Goal: Task Accomplishment & Management: Manage account settings

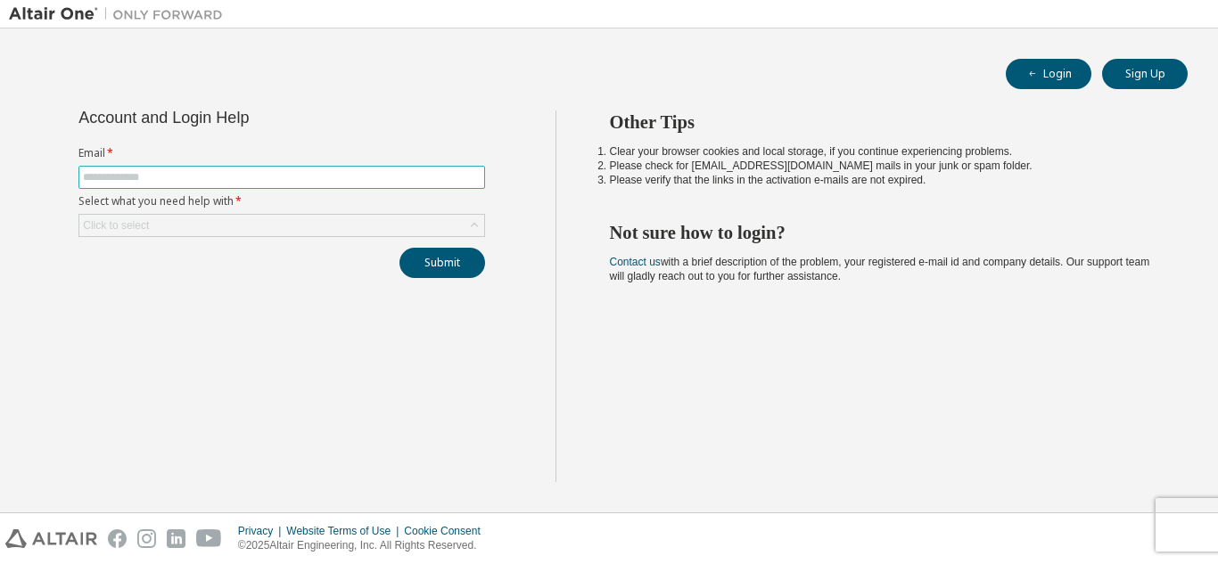
click at [414, 175] on input "text" at bounding box center [282, 177] width 398 height 14
click at [311, 175] on input "text" at bounding box center [282, 177] width 398 height 14
type input "**********"
click at [441, 215] on div "Click to select" at bounding box center [281, 225] width 405 height 21
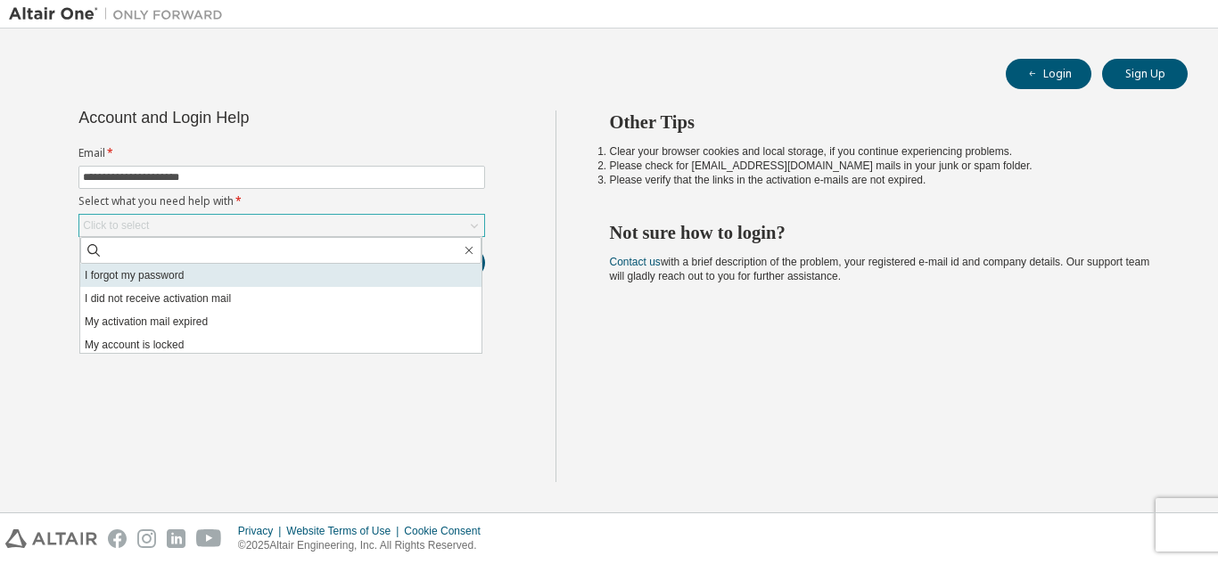
click at [361, 279] on li "I forgot my password" at bounding box center [280, 275] width 401 height 23
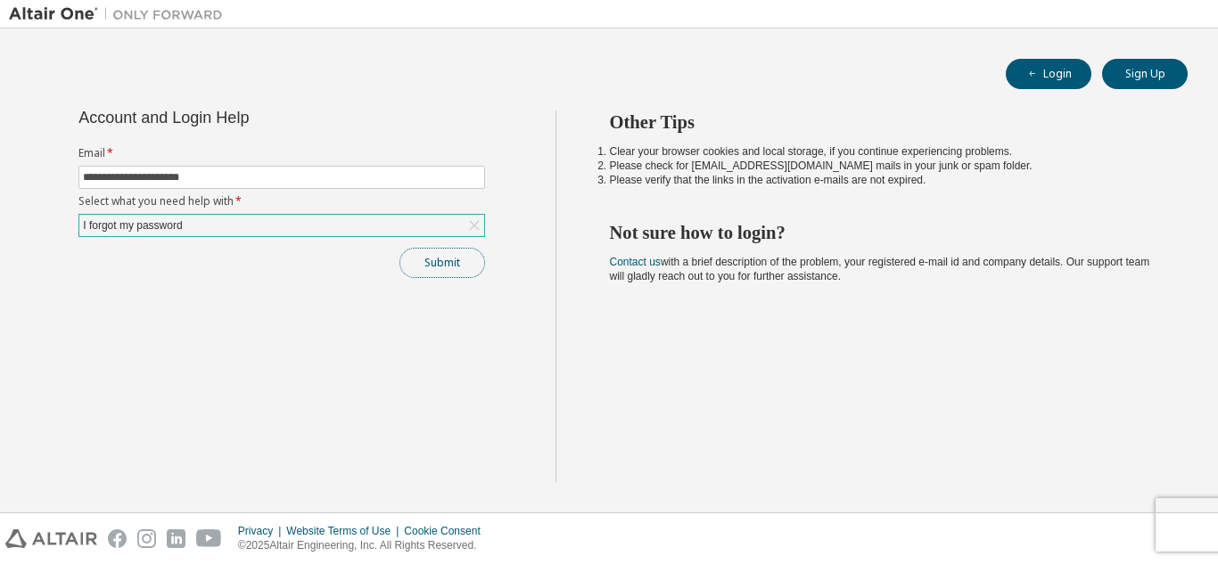
click at [455, 258] on button "Submit" at bounding box center [442, 263] width 86 height 30
click at [465, 269] on button "Submit" at bounding box center [442, 263] width 86 height 30
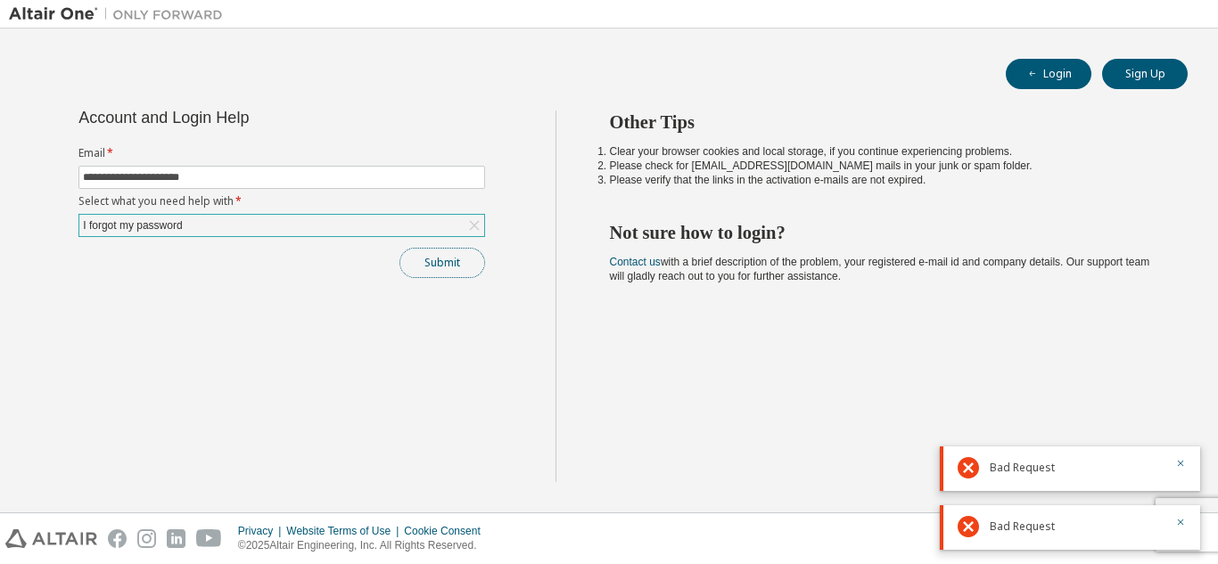
click at [465, 269] on button "Submit" at bounding box center [442, 263] width 86 height 30
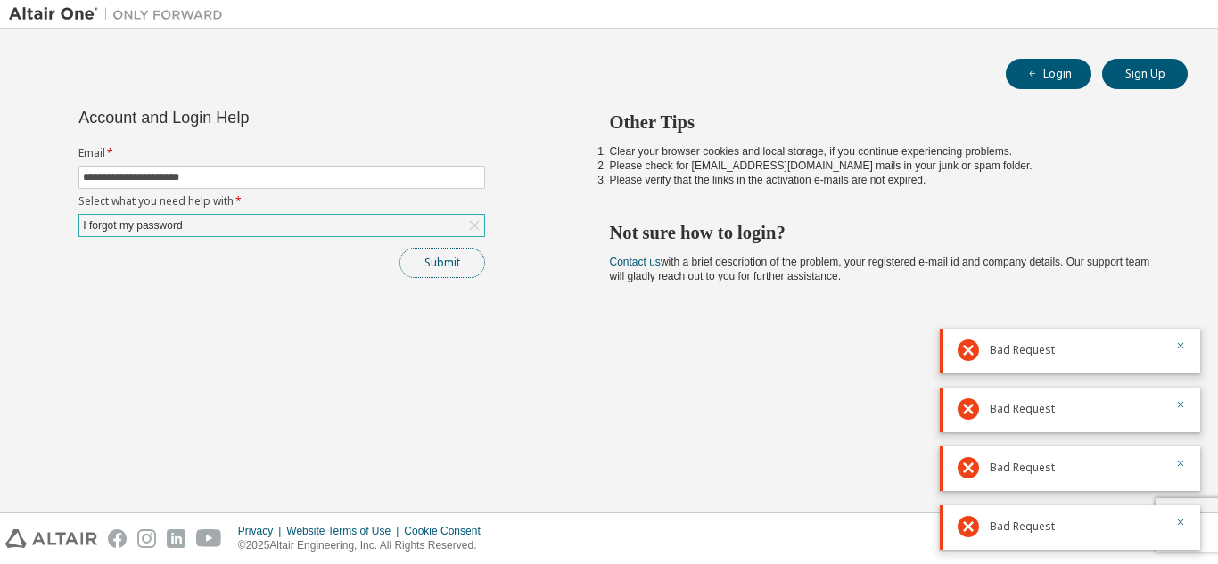
click at [465, 269] on button "Submit" at bounding box center [442, 263] width 86 height 30
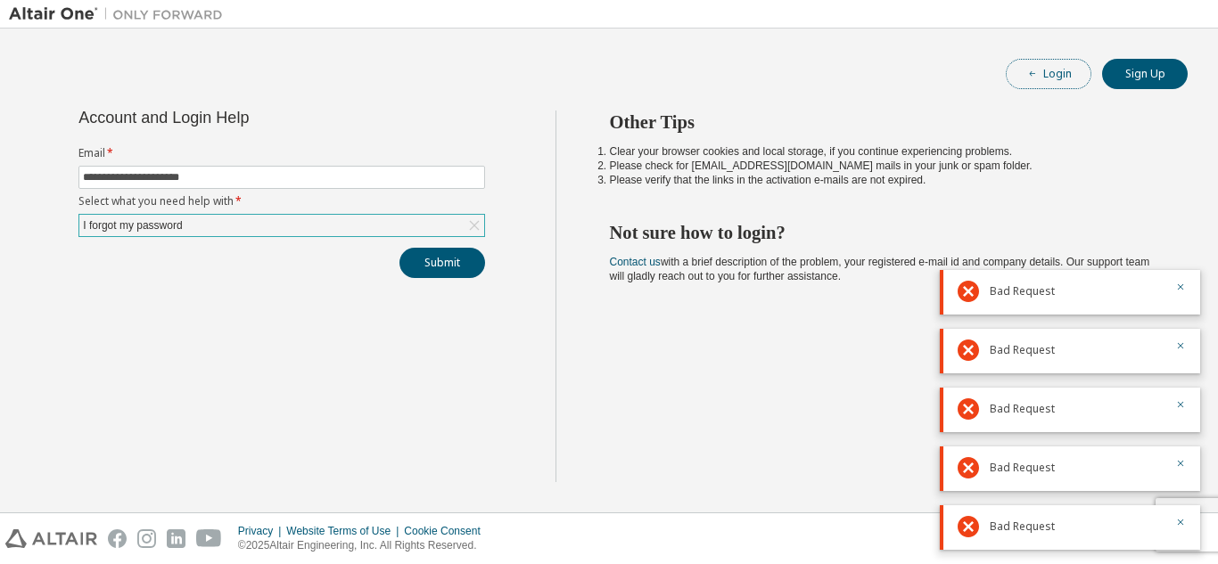
click at [1055, 66] on button "Login" at bounding box center [1048, 74] width 86 height 30
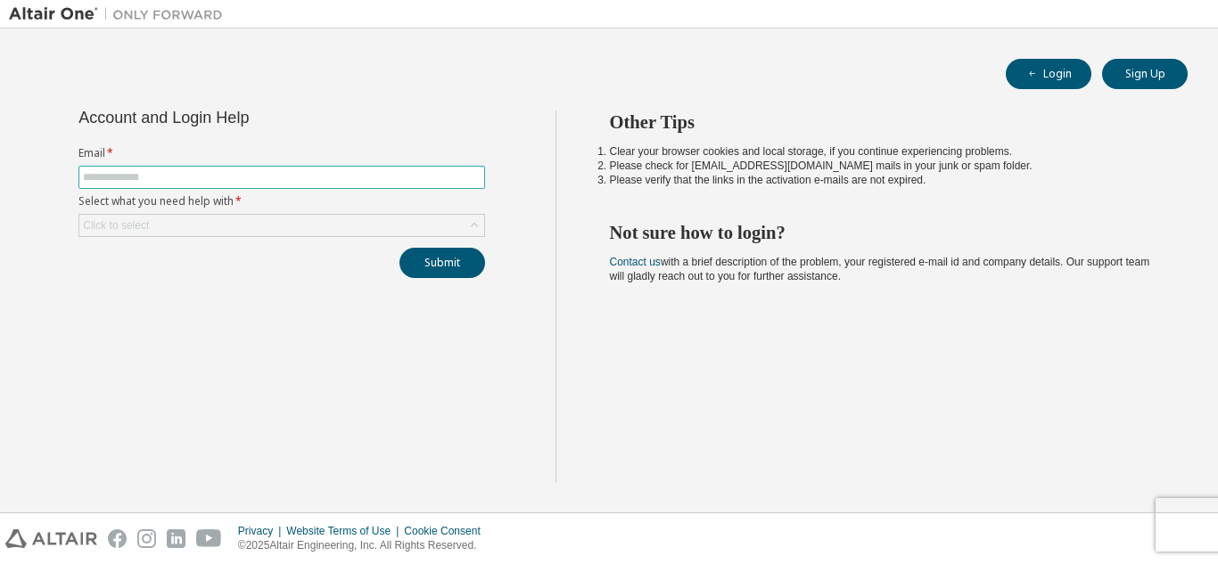
click at [303, 183] on input "text" at bounding box center [282, 177] width 398 height 14
type input "**********"
click at [295, 217] on div "Click to select" at bounding box center [281, 225] width 405 height 21
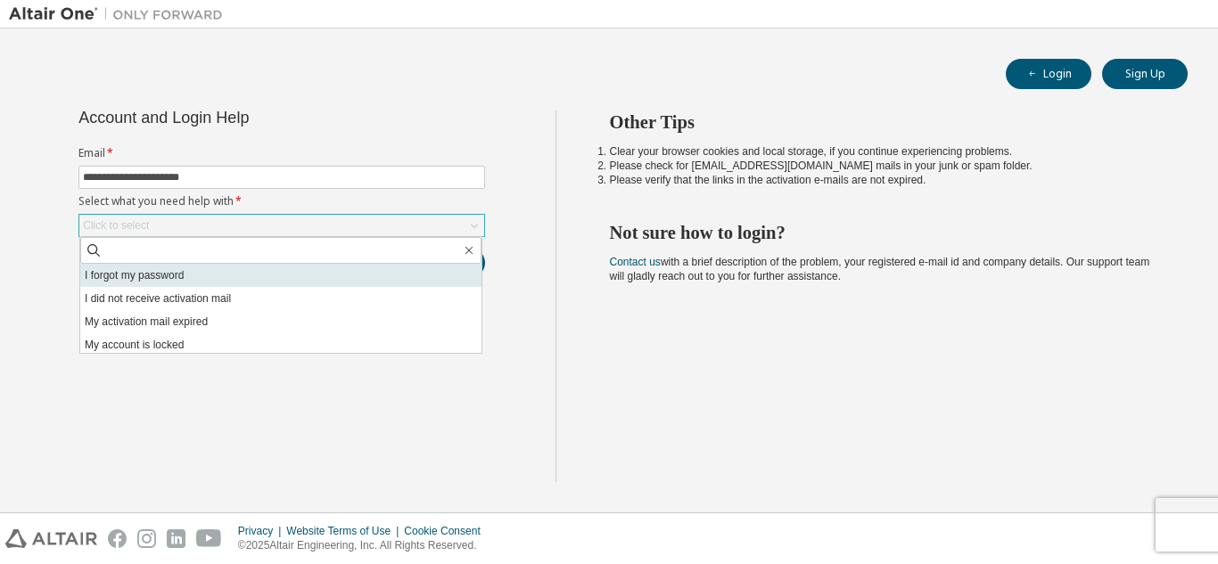
click at [273, 280] on li "I forgot my password" at bounding box center [280, 275] width 401 height 23
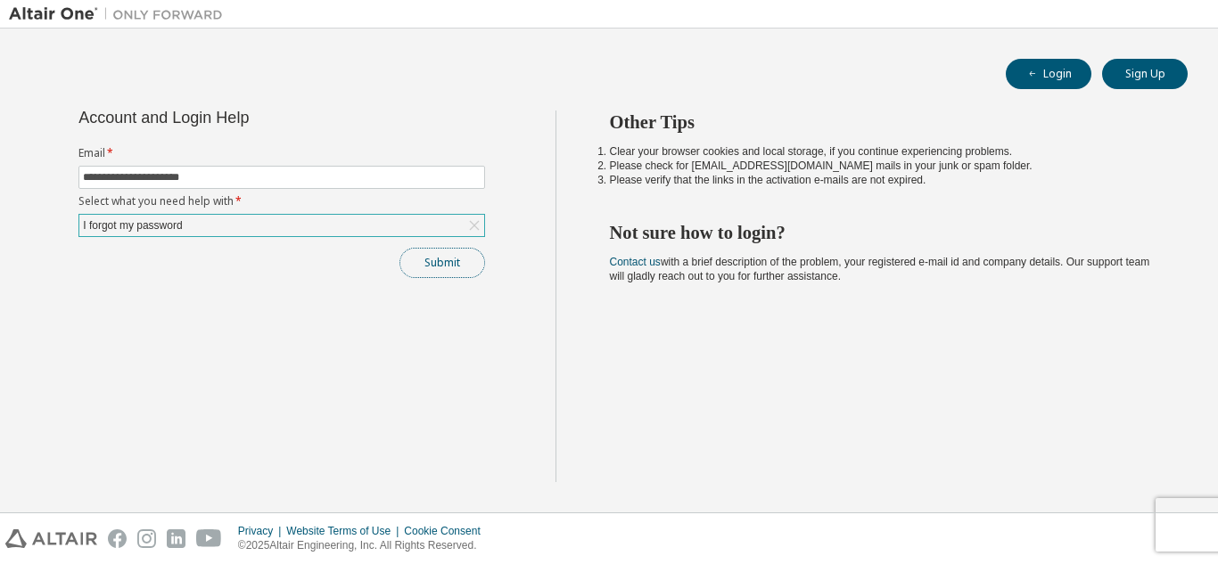
click at [474, 252] on button "Submit" at bounding box center [442, 263] width 86 height 30
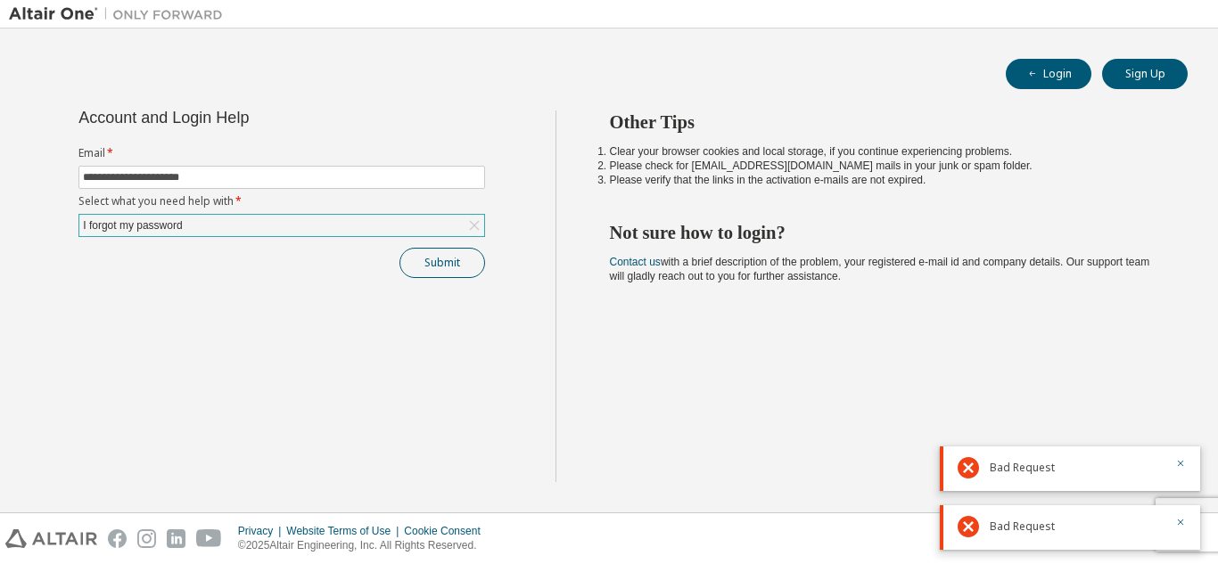
click at [474, 252] on div "Submit" at bounding box center [281, 263] width 406 height 30
click at [474, 252] on button "Submit" at bounding box center [442, 263] width 86 height 30
click at [474, 252] on div "Submit" at bounding box center [281, 263] width 406 height 30
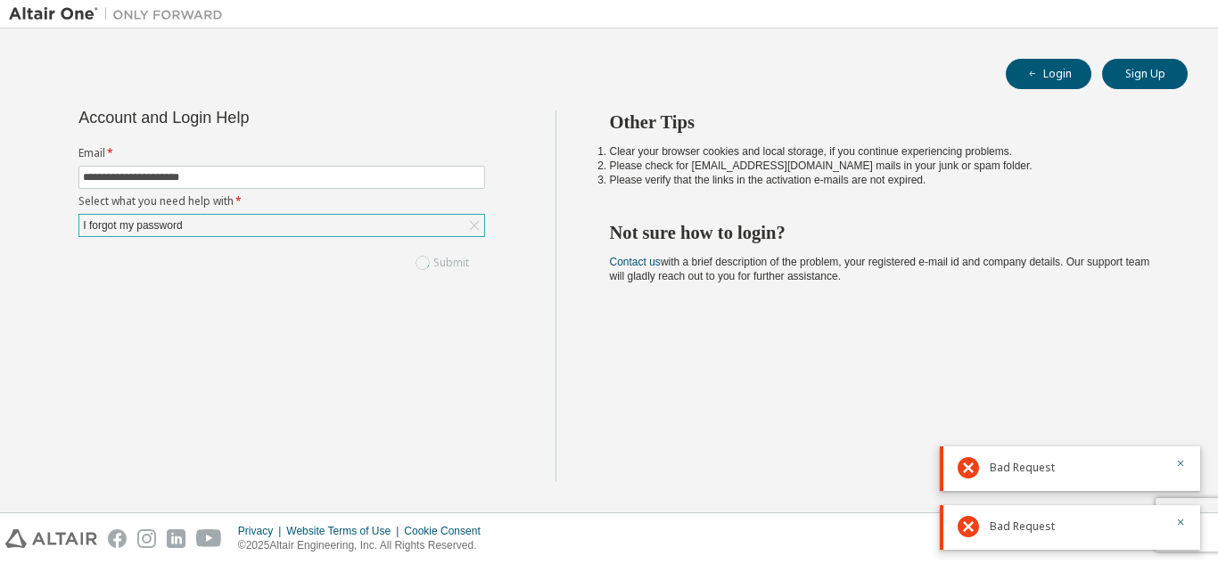
click at [474, 252] on div "Submit" at bounding box center [281, 263] width 406 height 30
click at [474, 252] on button "Submit" at bounding box center [442, 263] width 86 height 30
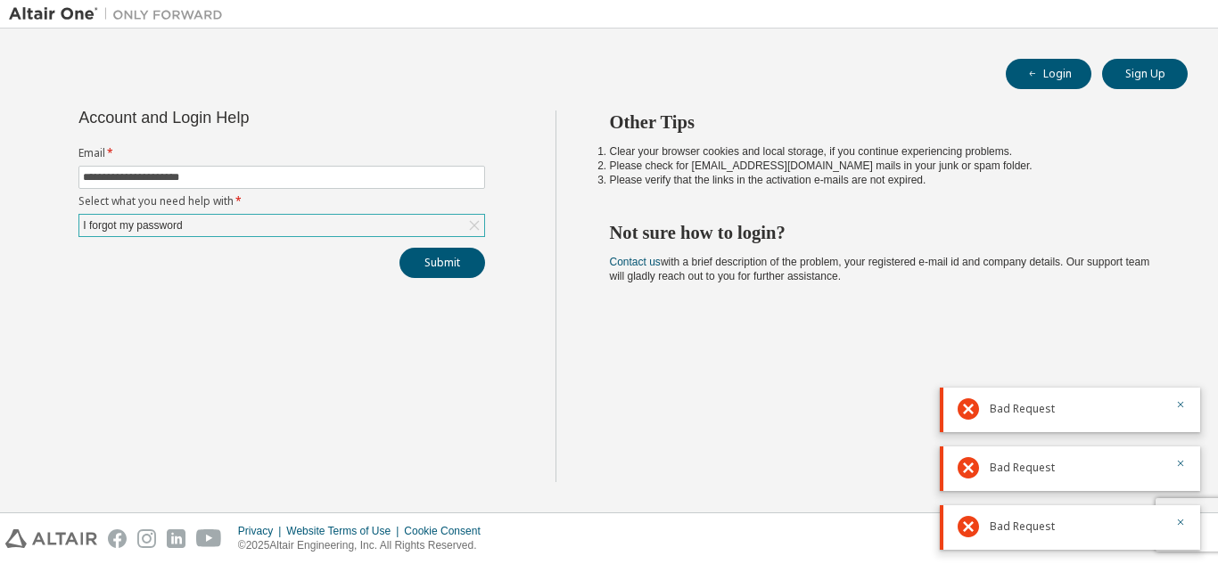
click at [474, 252] on div "Submit" at bounding box center [281, 263] width 406 height 30
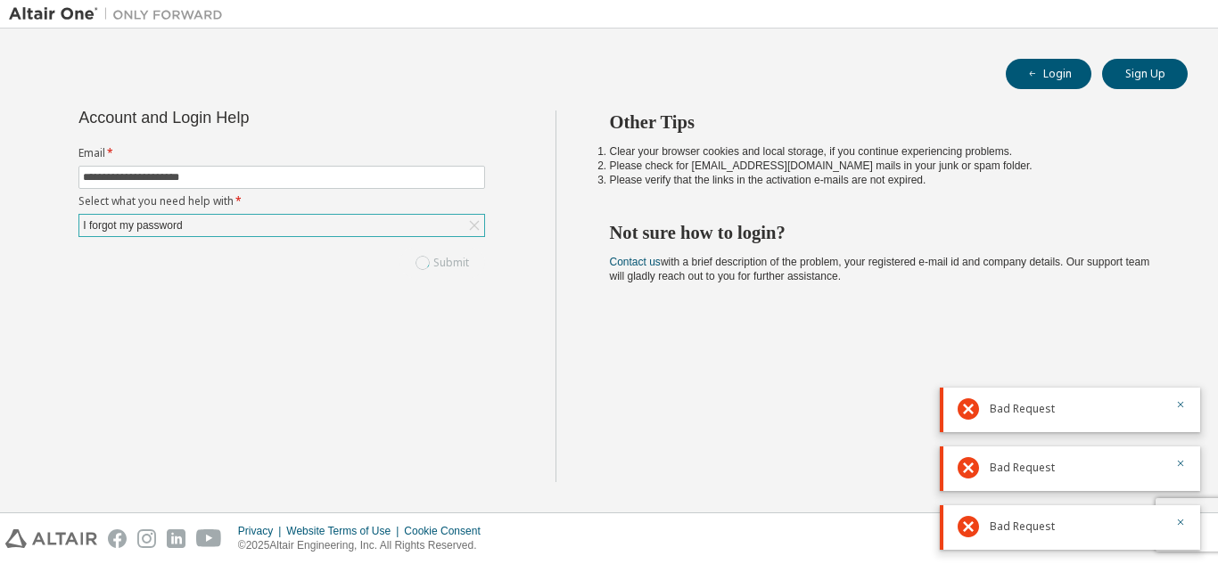
click at [474, 252] on div "Submit" at bounding box center [281, 263] width 406 height 30
click at [474, 252] on button "Submit" at bounding box center [442, 263] width 86 height 30
click at [474, 252] on div "Submit" at bounding box center [281, 263] width 406 height 30
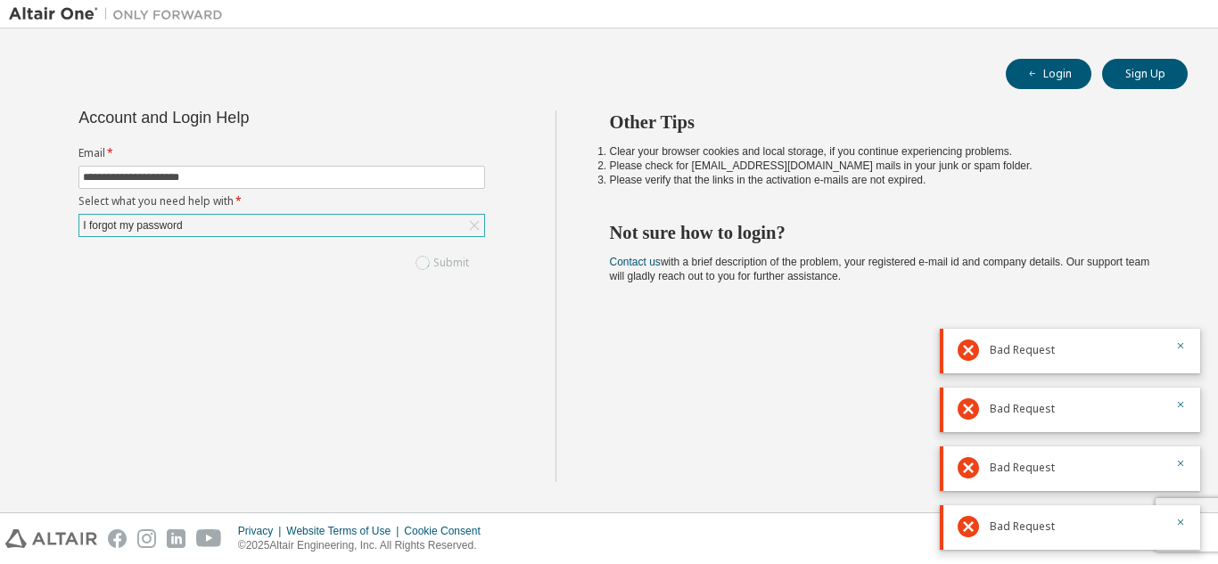
click at [474, 252] on div "Submit" at bounding box center [281, 263] width 406 height 30
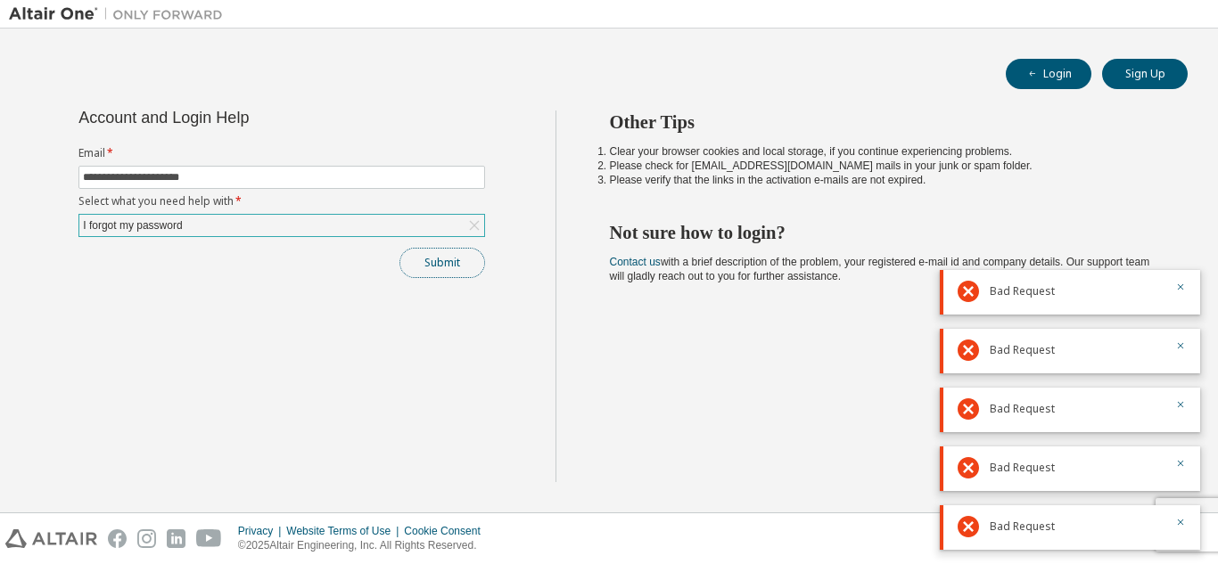
click at [474, 252] on button "Submit" at bounding box center [442, 263] width 86 height 30
click at [474, 252] on div "Submit" at bounding box center [281, 263] width 406 height 30
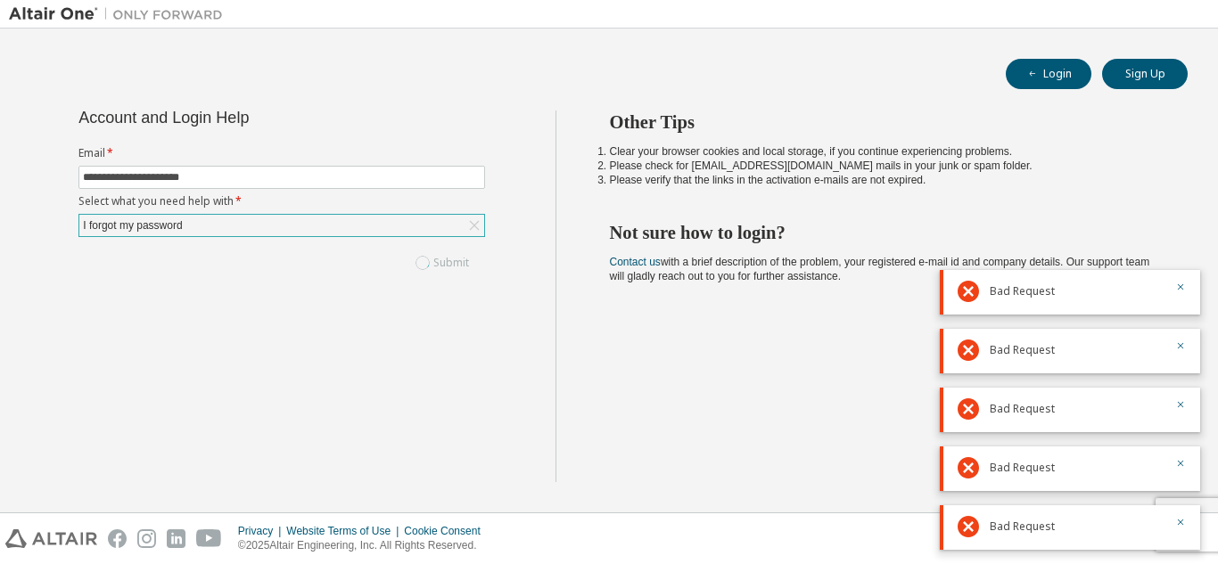
click at [474, 252] on div "Submit" at bounding box center [281, 263] width 406 height 30
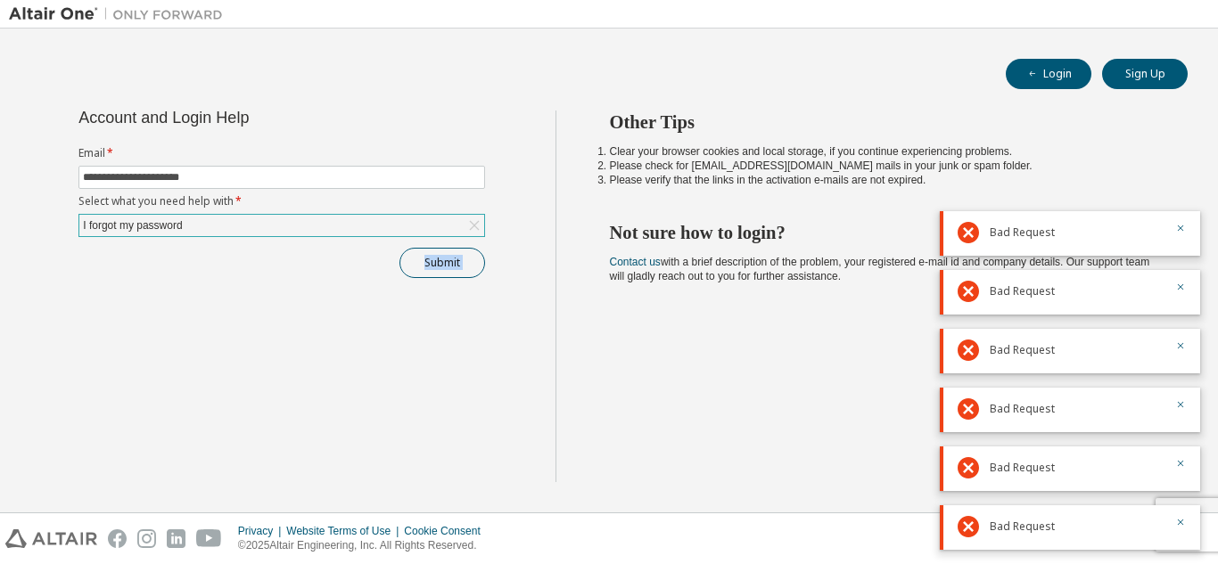
click at [474, 252] on div "Submit" at bounding box center [281, 263] width 406 height 30
click at [474, 252] on button "Submit" at bounding box center [442, 263] width 86 height 30
click at [474, 252] on div "Submit" at bounding box center [281, 263] width 406 height 30
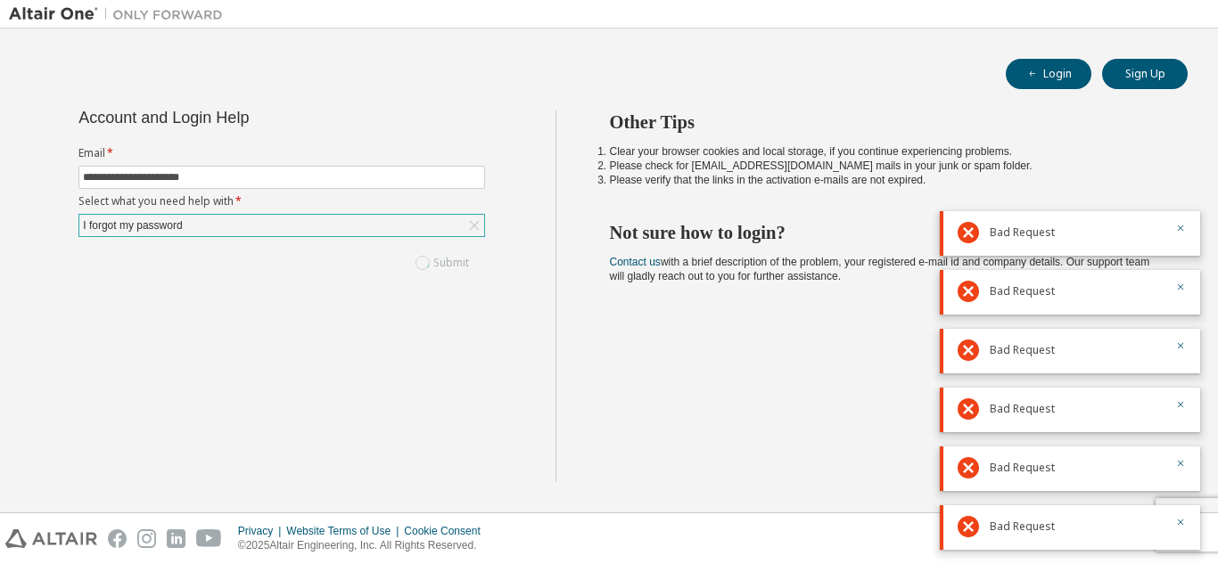
click at [474, 252] on div "Submit" at bounding box center [281, 263] width 406 height 30
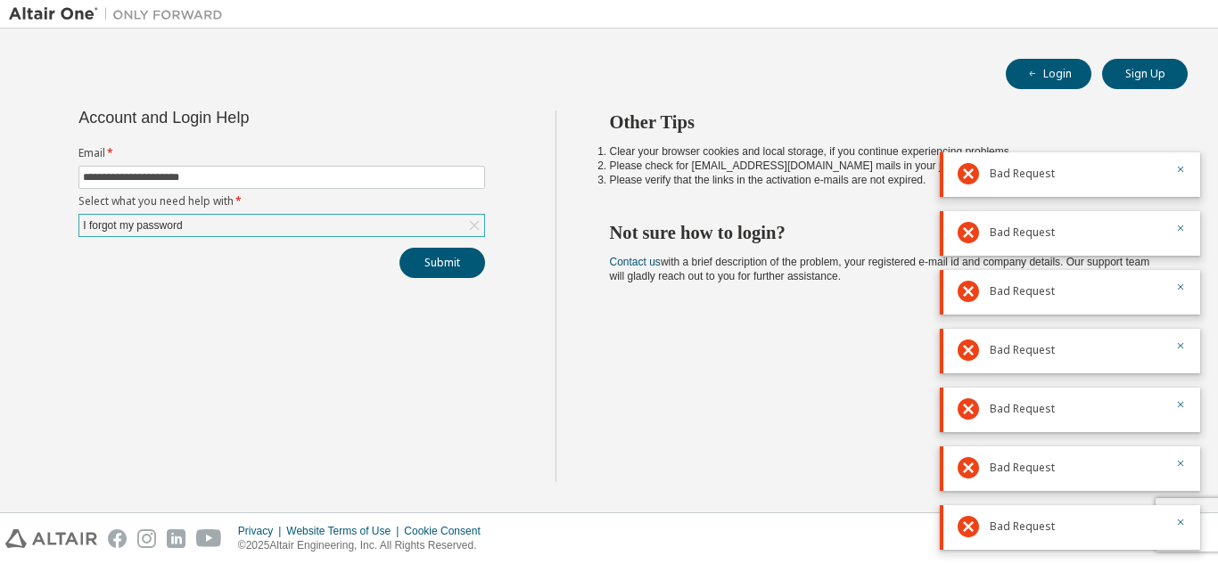
click at [474, 252] on div "Submit" at bounding box center [281, 263] width 406 height 30
click at [474, 252] on button "Submit" at bounding box center [442, 263] width 86 height 30
click at [474, 252] on div "Submit" at bounding box center [281, 263] width 406 height 30
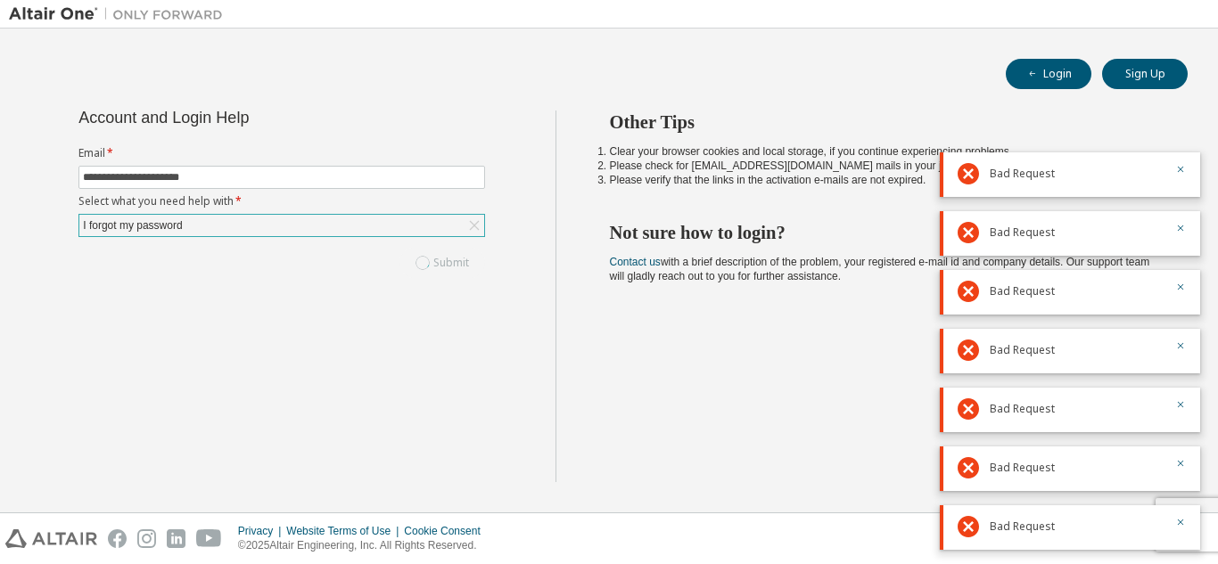
click at [474, 252] on div "Submit" at bounding box center [281, 263] width 406 height 30
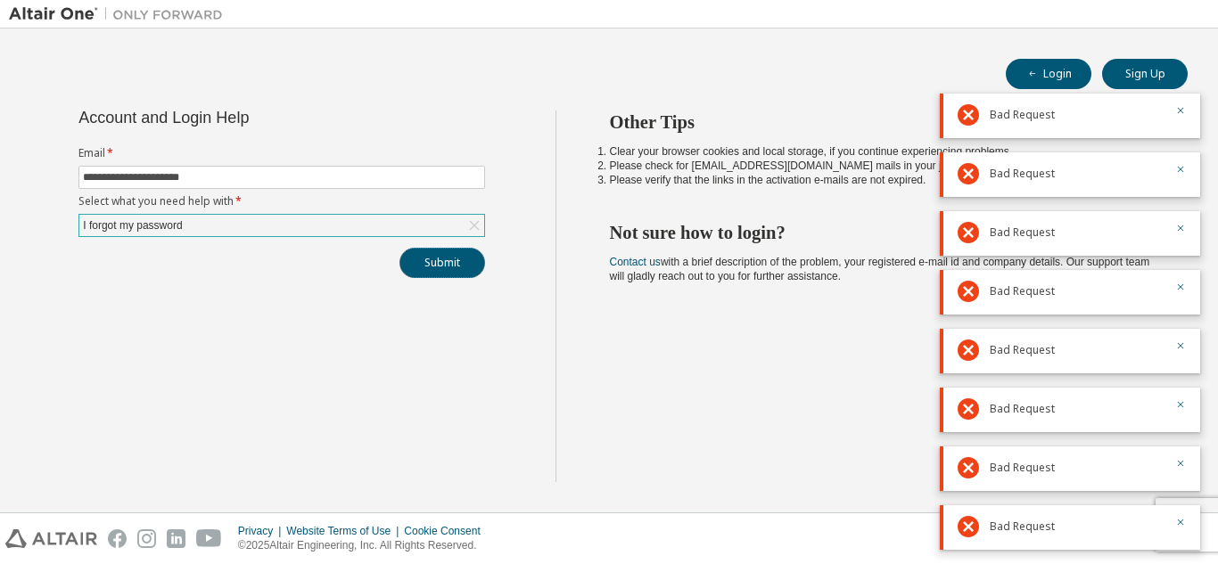
click at [474, 252] on button "Submit" at bounding box center [442, 263] width 86 height 30
click at [474, 252] on div "Submit" at bounding box center [281, 263] width 406 height 30
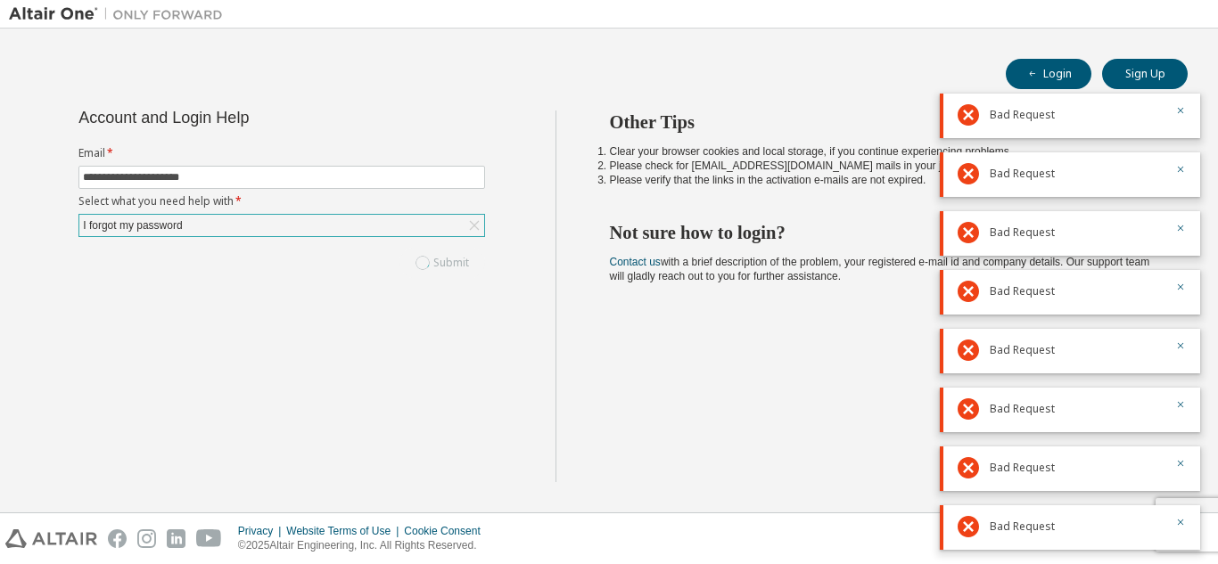
click at [474, 252] on div "Submit" at bounding box center [281, 263] width 406 height 30
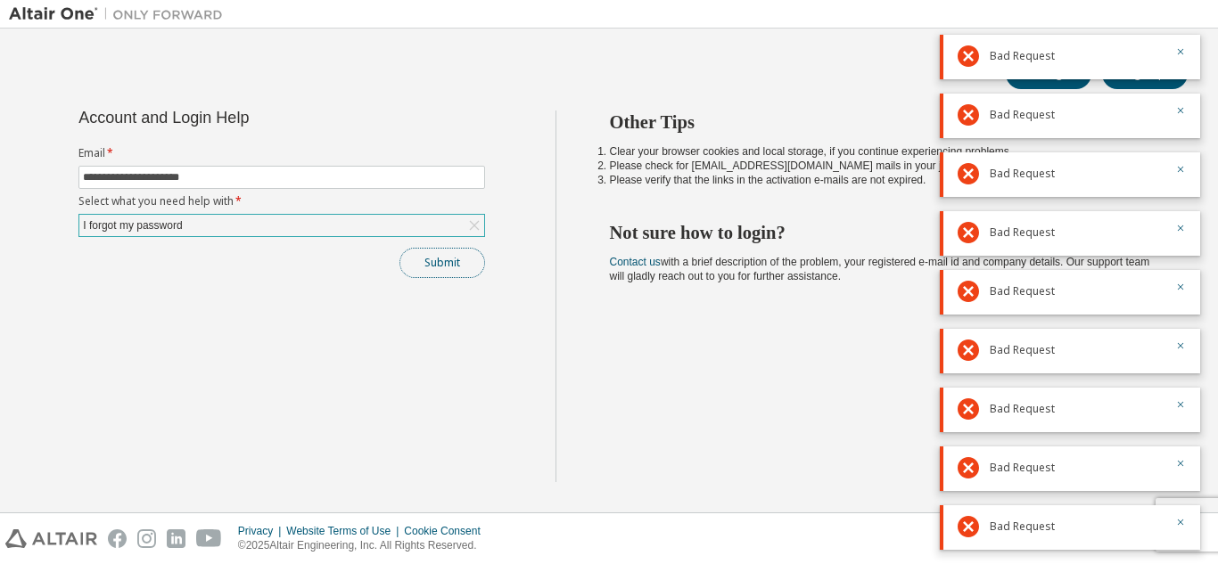
click at [474, 252] on button "Submit" at bounding box center [442, 263] width 86 height 30
click at [474, 252] on div "Submit" at bounding box center [281, 263] width 406 height 30
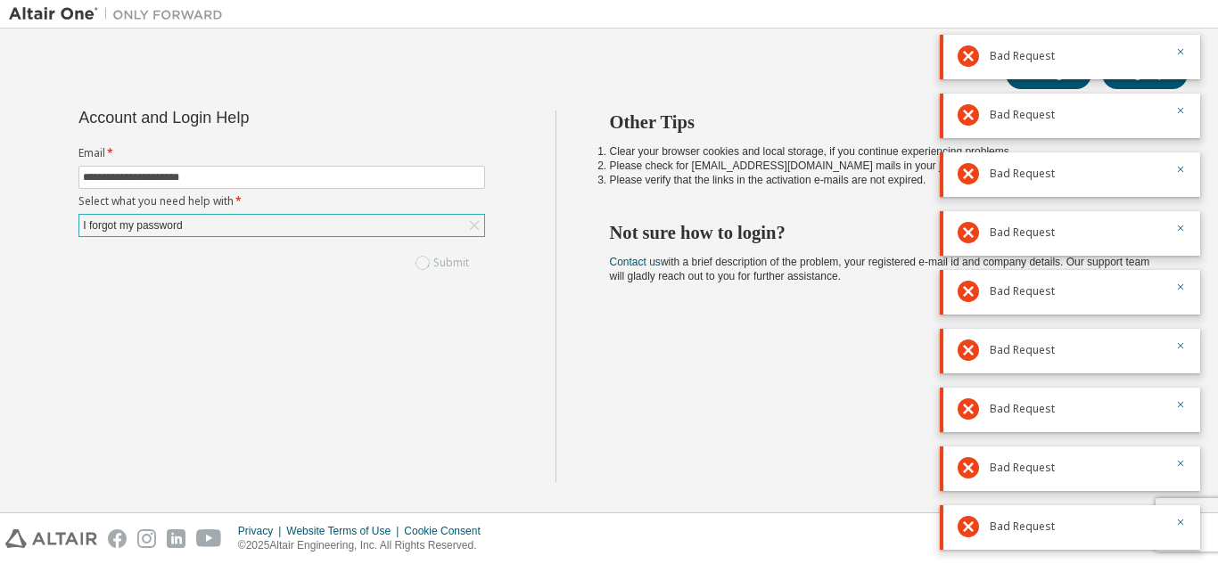
click at [474, 252] on div "Submit" at bounding box center [281, 263] width 406 height 30
click at [474, 252] on button "Submit" at bounding box center [442, 263] width 86 height 30
click at [474, 252] on div "Submit" at bounding box center [281, 263] width 406 height 30
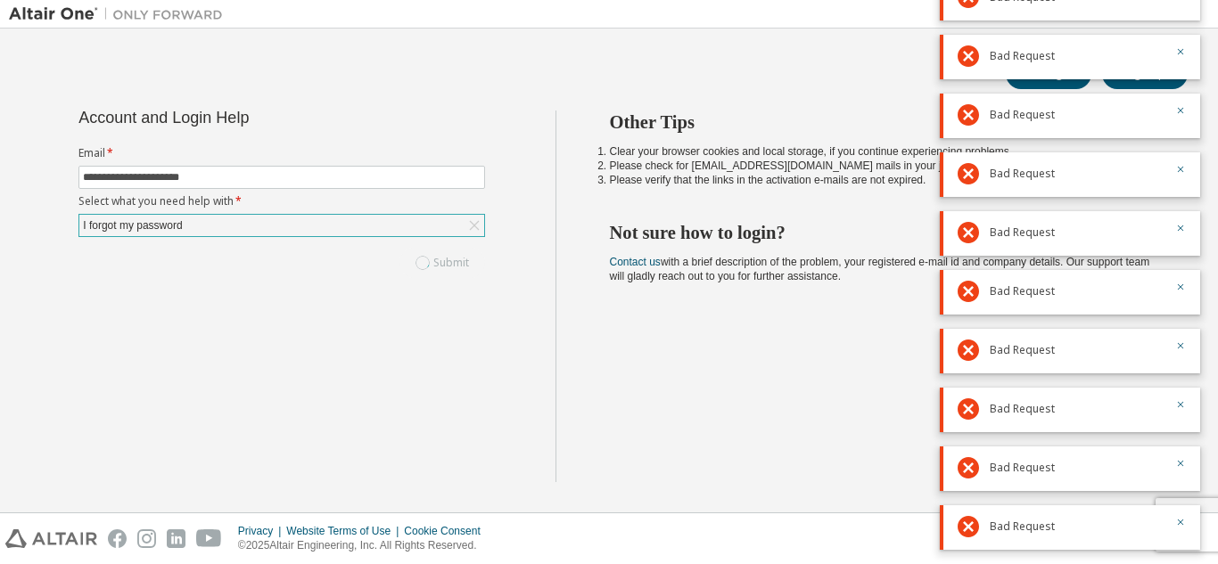
click at [474, 252] on div "Submit" at bounding box center [281, 263] width 406 height 30
click at [474, 252] on button "Submit" at bounding box center [442, 263] width 86 height 30
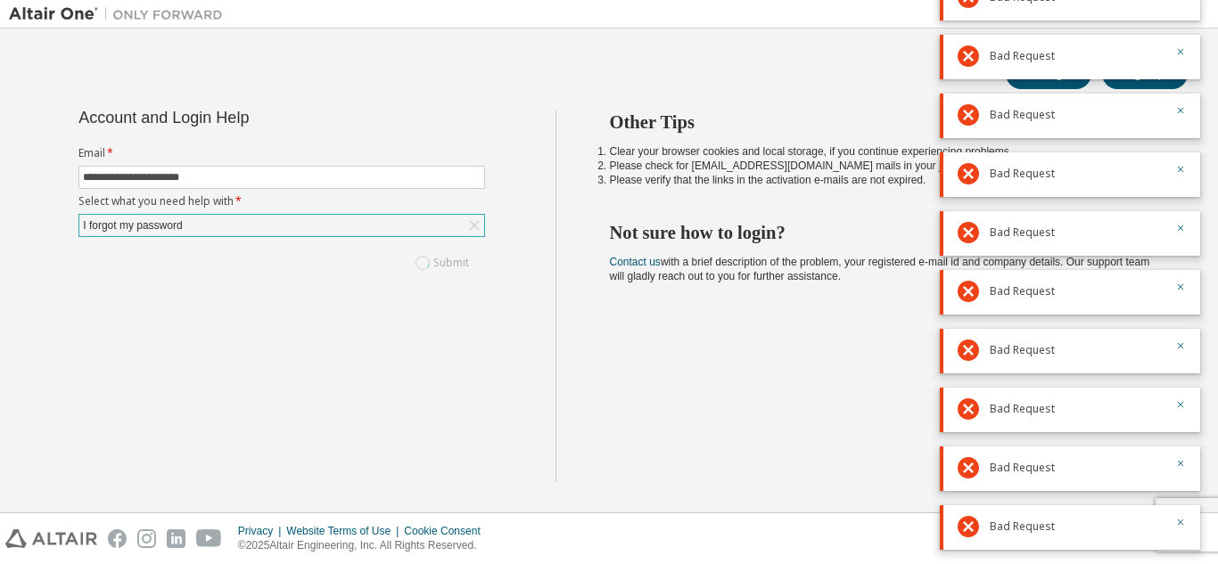
click at [474, 252] on div "Submit" at bounding box center [281, 263] width 406 height 30
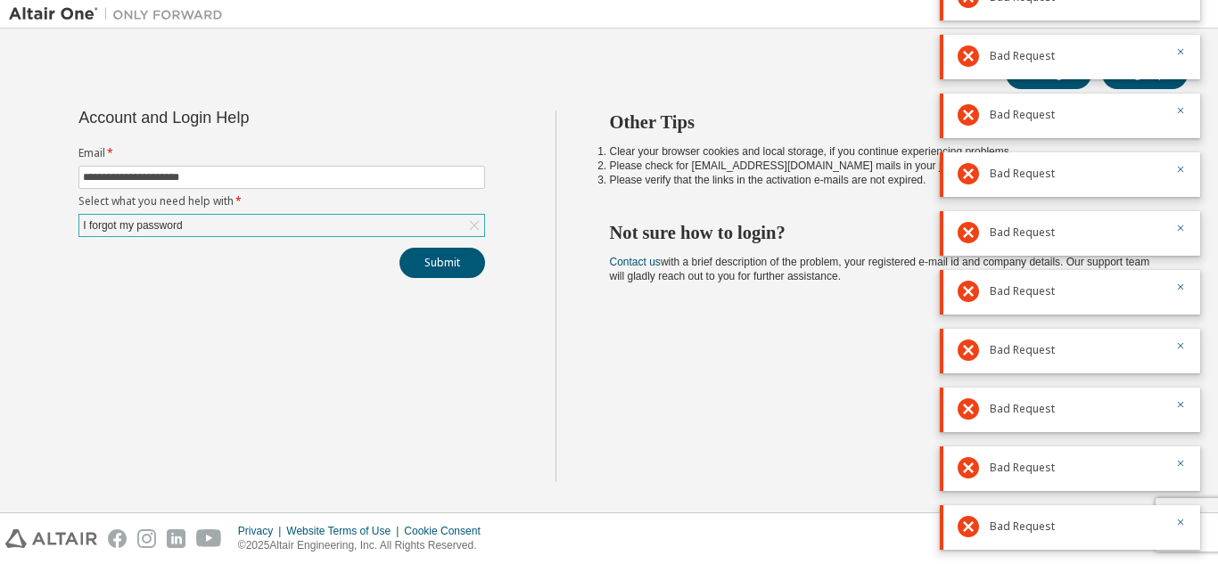
click at [775, 112] on h2 "Other Tips" at bounding box center [883, 122] width 546 height 23
